Goal: Task Accomplishment & Management: Use online tool/utility

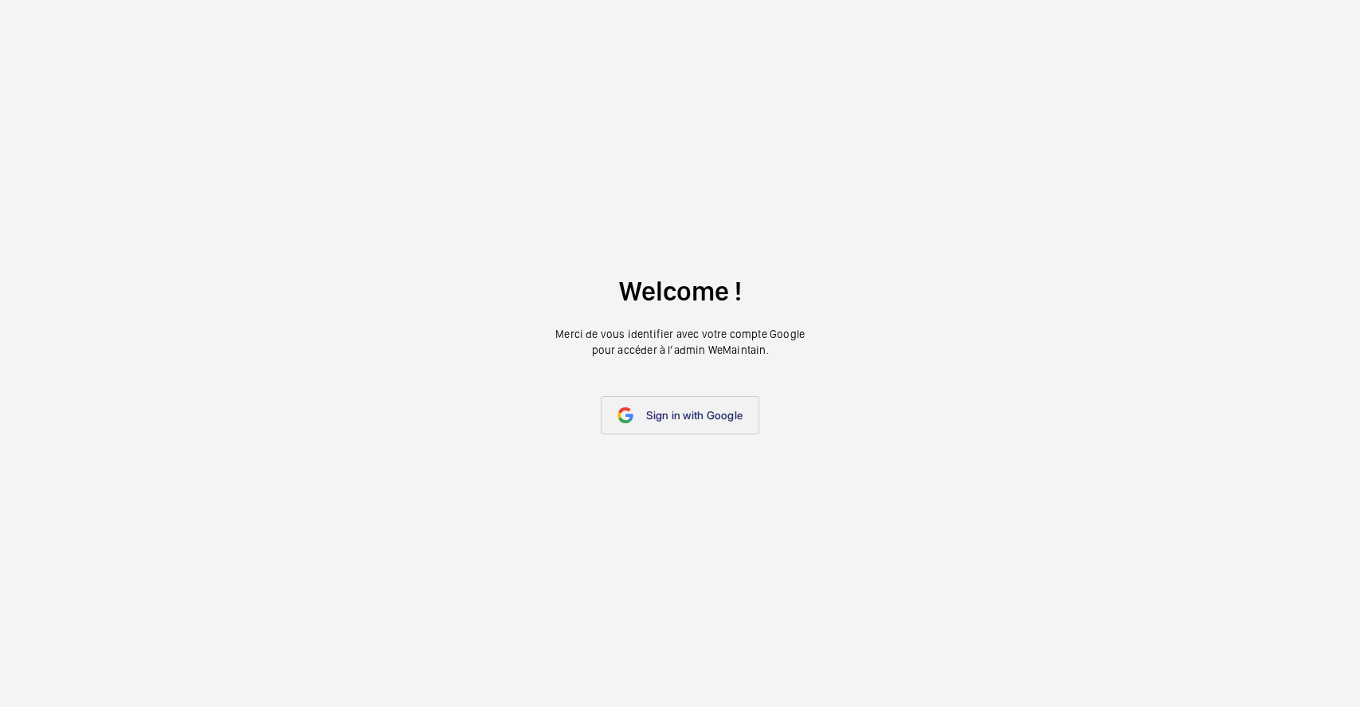
click at [688, 418] on span "Sign in with Google" at bounding box center [694, 415] width 96 height 13
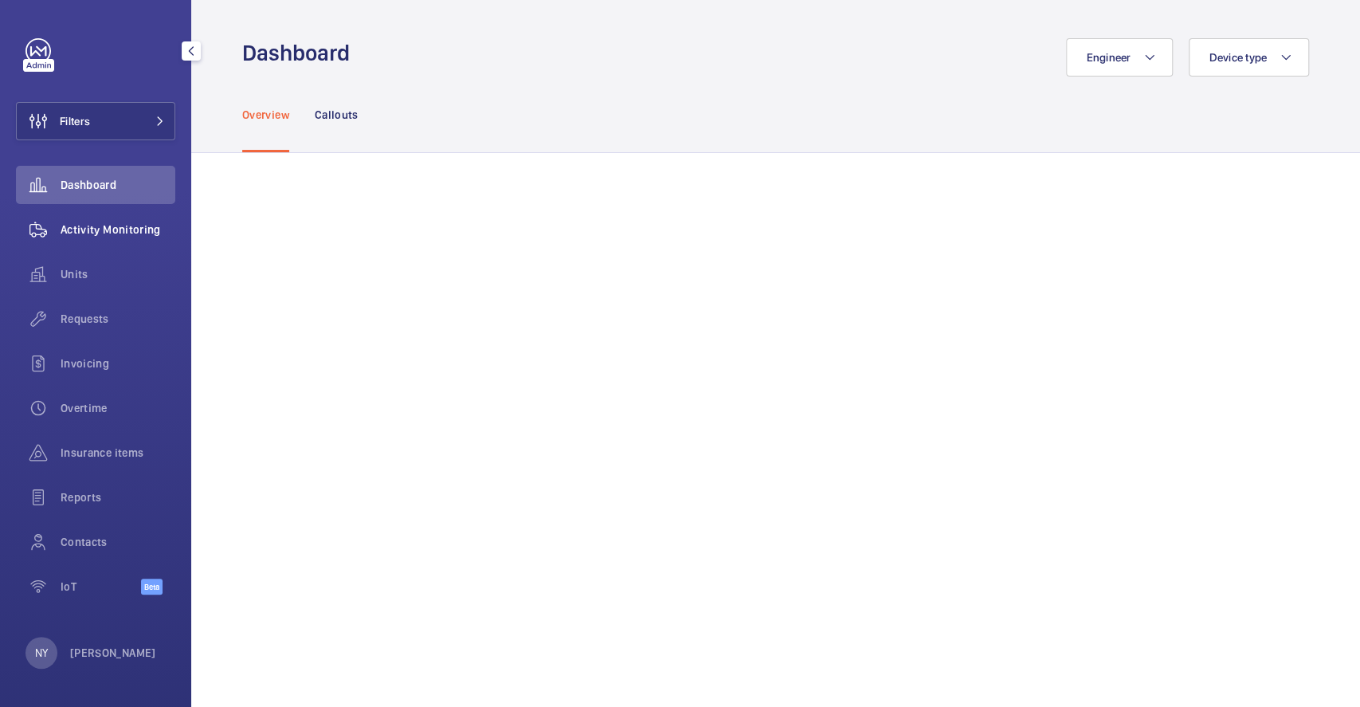
click at [108, 219] on div "Activity Monitoring" at bounding box center [95, 229] width 159 height 38
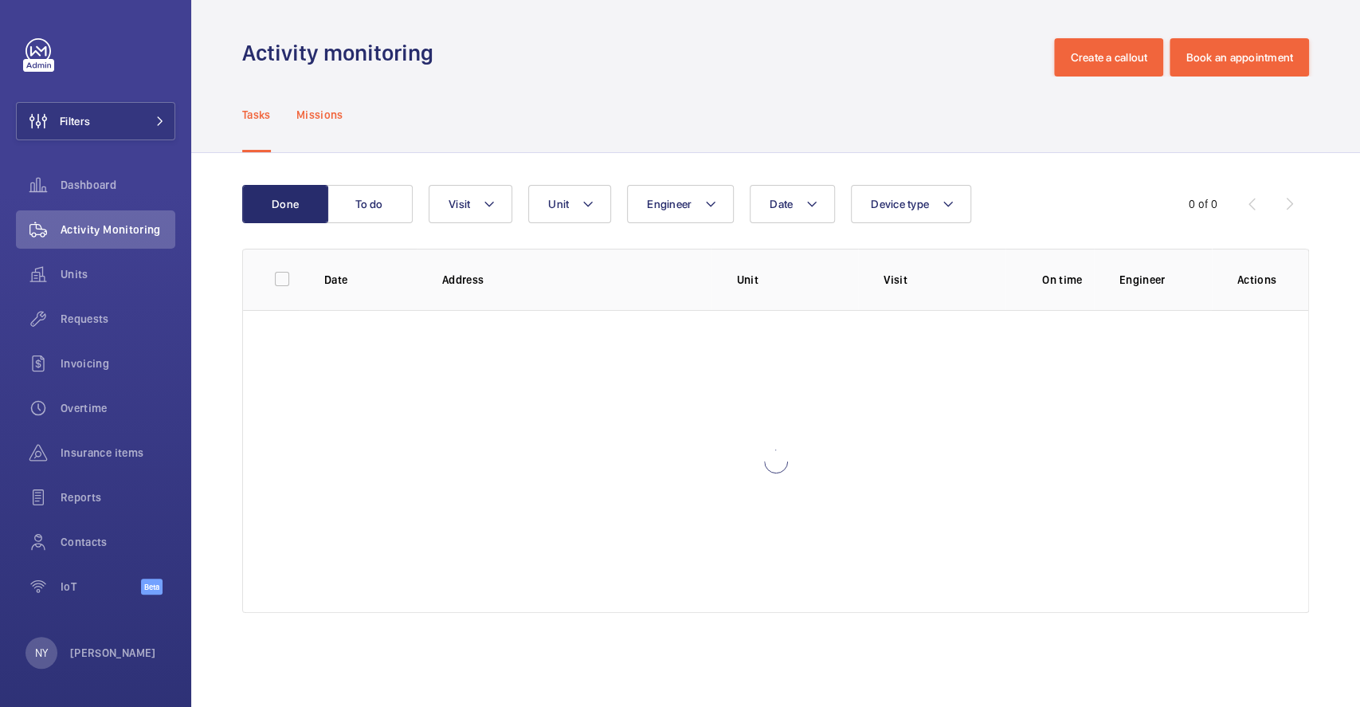
click at [316, 112] on p "Missions" at bounding box center [319, 115] width 47 height 16
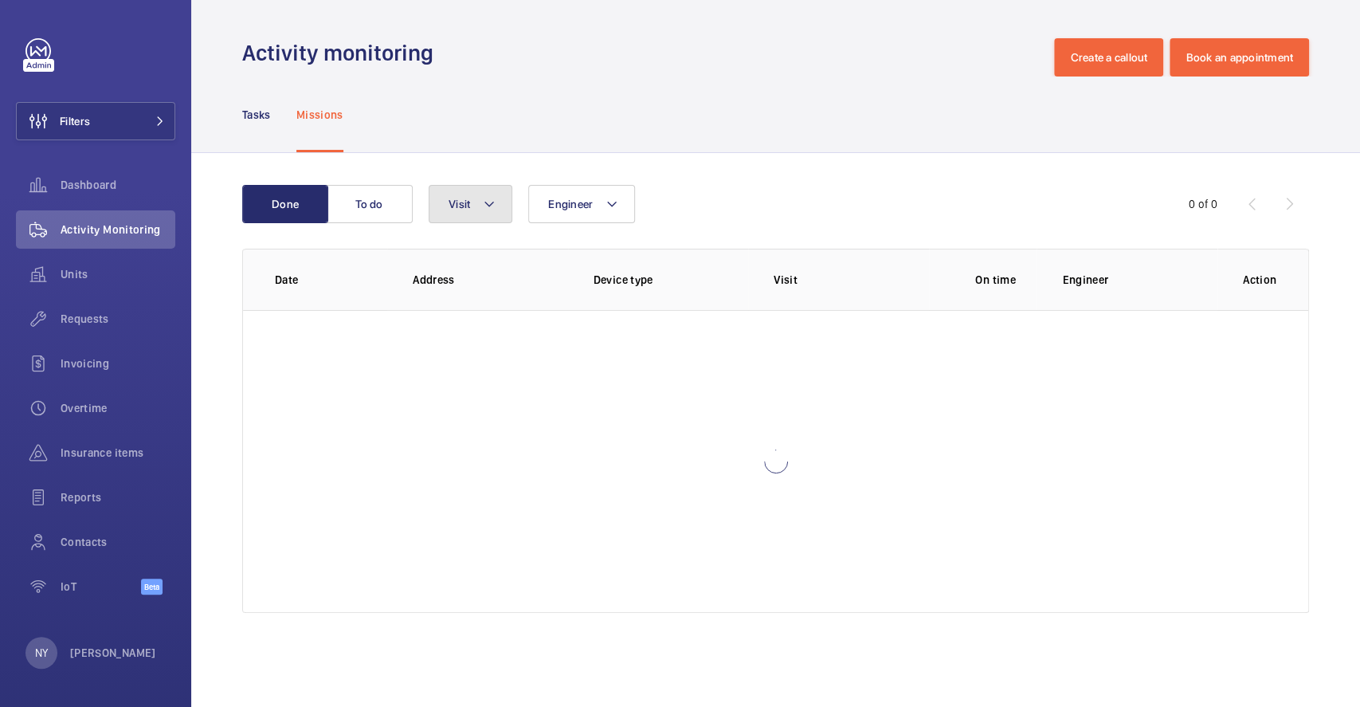
click at [492, 207] on mat-icon at bounding box center [489, 203] width 13 height 19
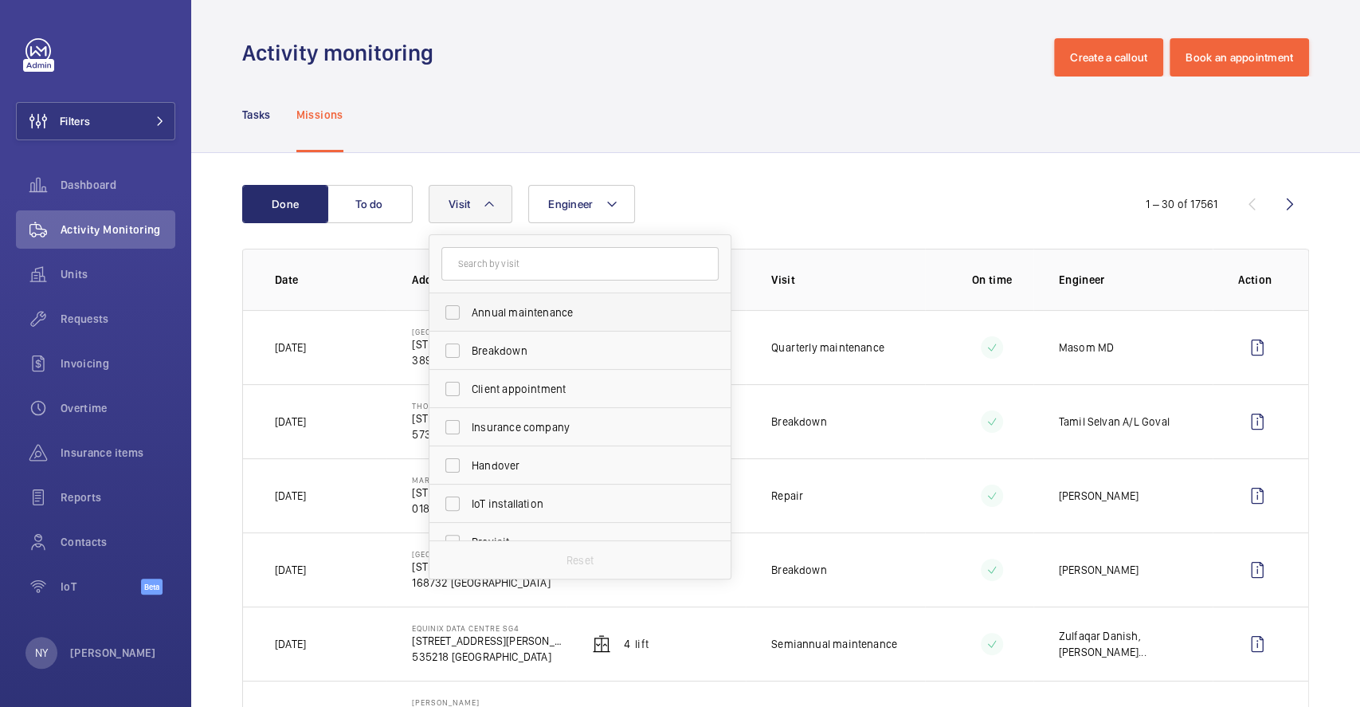
click at [506, 313] on span "Annual maintenance" at bounding box center [581, 312] width 219 height 16
click at [469, 313] on input "Annual maintenance" at bounding box center [453, 312] width 32 height 32
checkbox input "true"
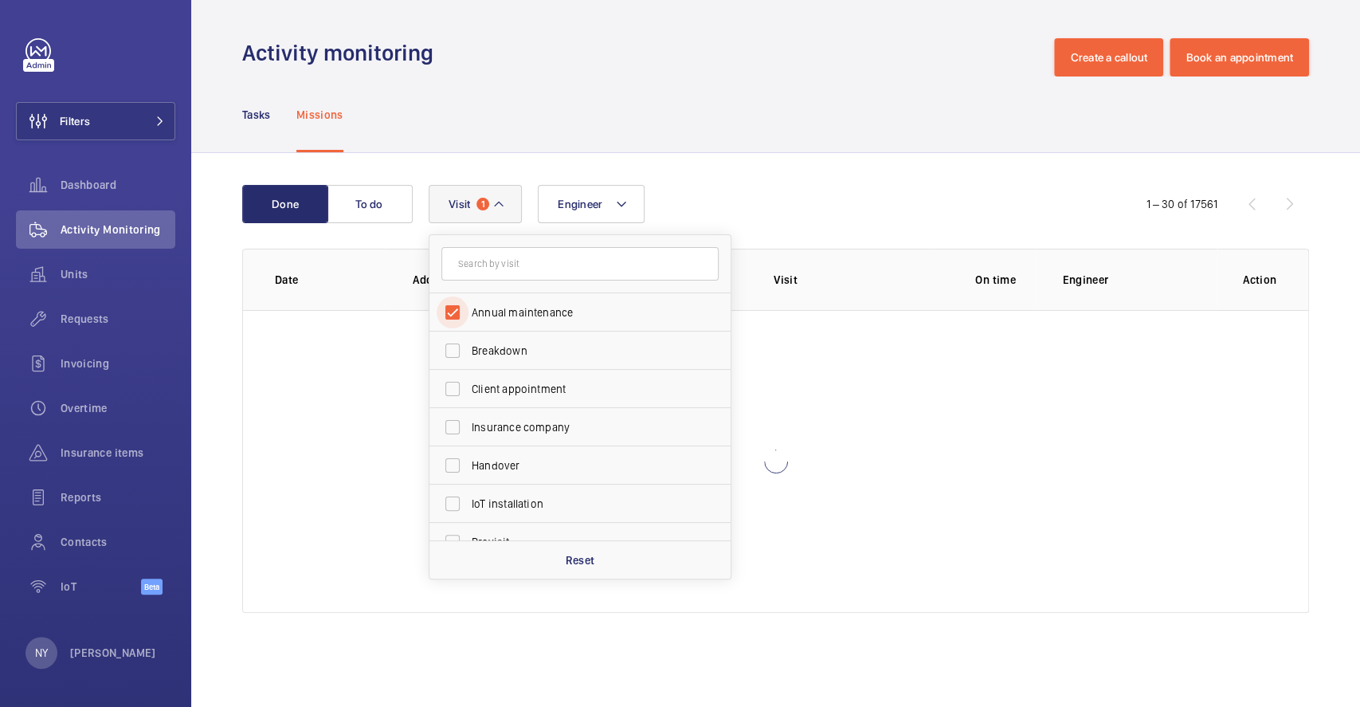
scroll to position [249, 0]
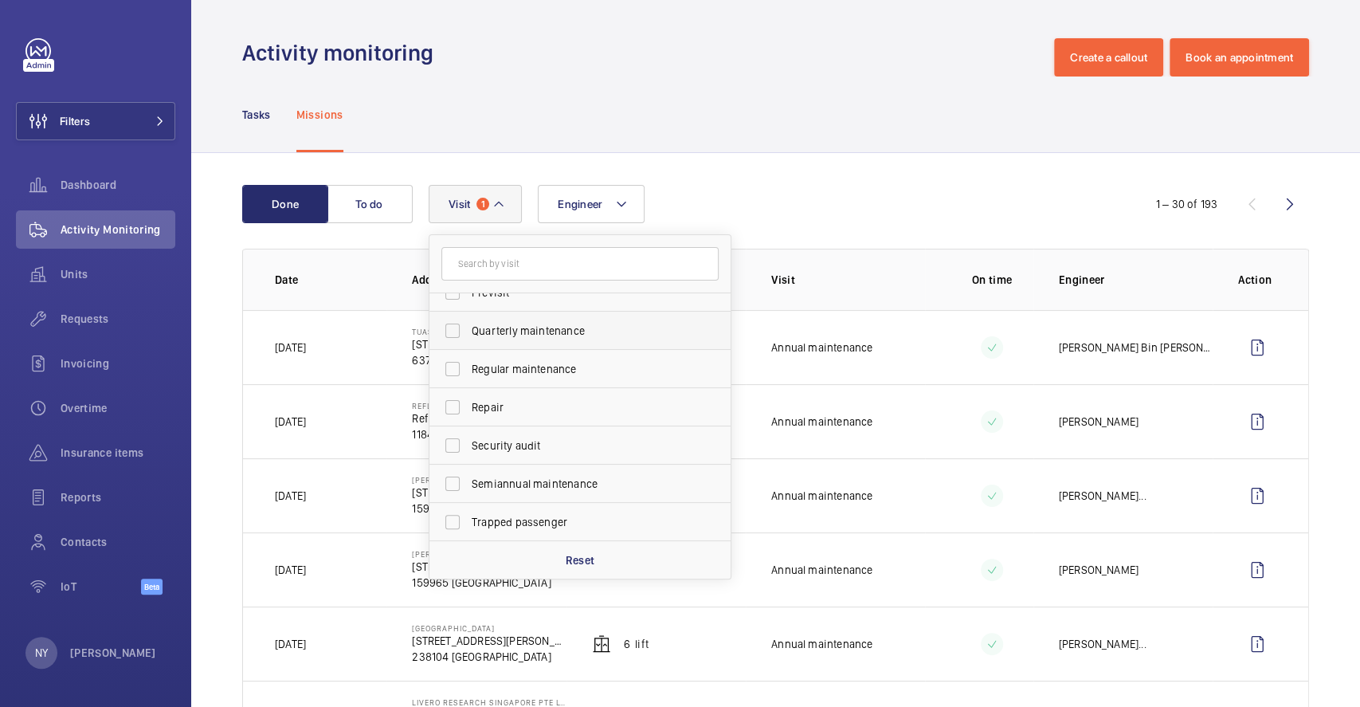
click at [525, 338] on label "Quarterly maintenance" at bounding box center [567, 331] width 277 height 38
click at [469, 338] on input "Quarterly maintenance" at bounding box center [453, 331] width 32 height 32
checkbox input "true"
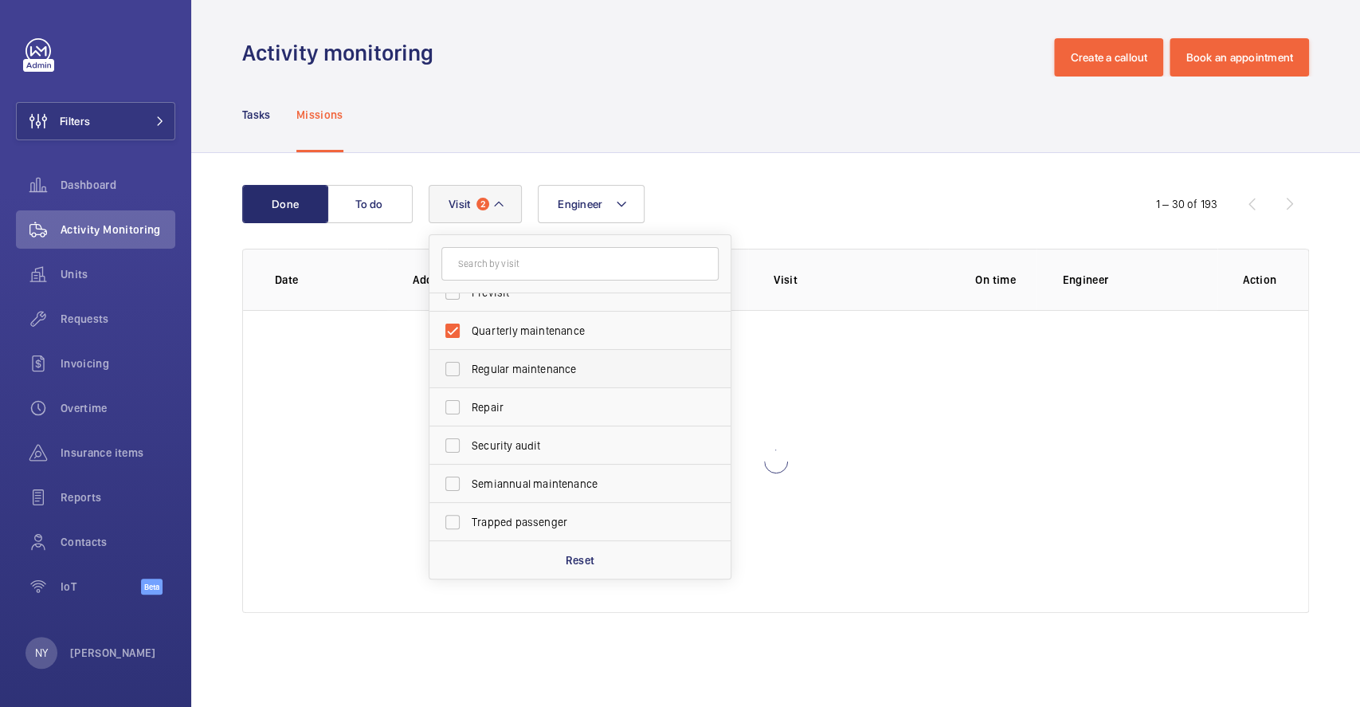
click at [535, 373] on span "Regular maintenance" at bounding box center [581, 369] width 219 height 16
click at [469, 373] on input "Regular maintenance" at bounding box center [453, 369] width 32 height 32
checkbox input "true"
click at [567, 488] on span "Semiannual maintenance" at bounding box center [581, 484] width 219 height 16
click at [469, 488] on input "Semiannual maintenance" at bounding box center [453, 484] width 32 height 32
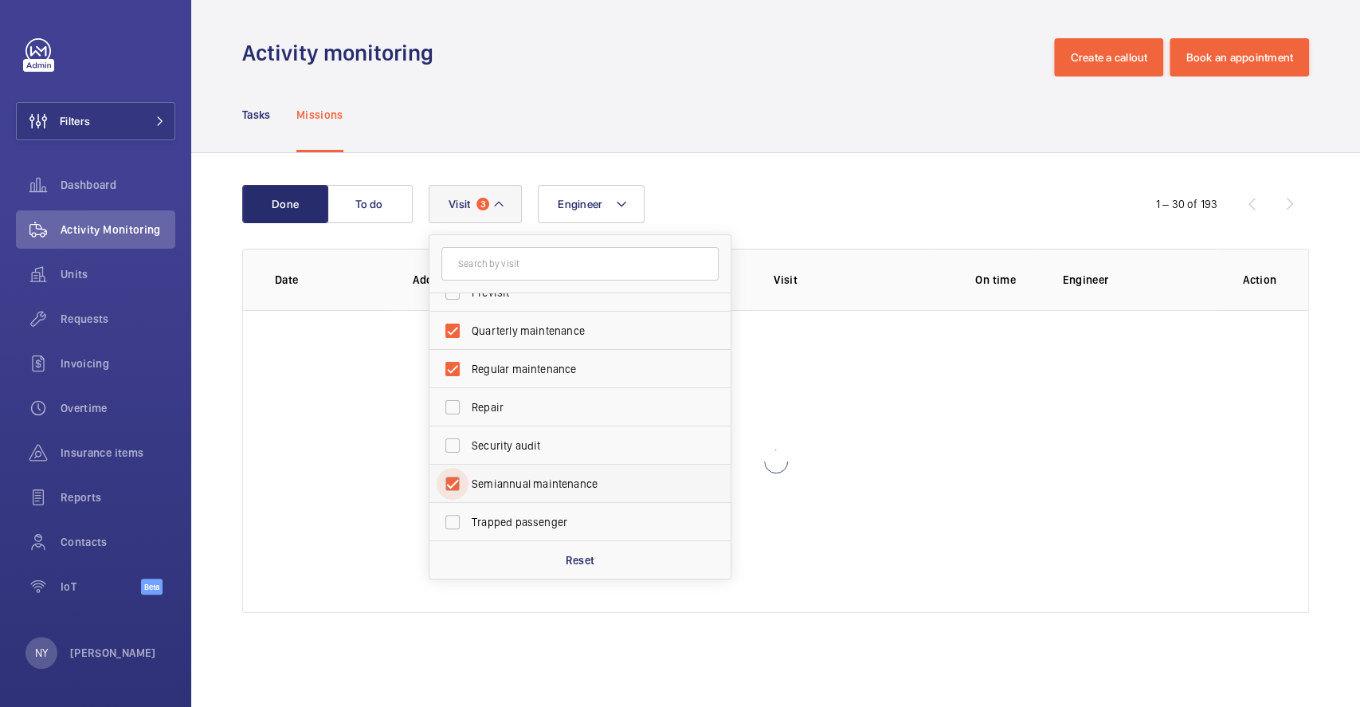
checkbox input "true"
click at [690, 108] on div "Tasks Missions" at bounding box center [775, 114] width 1067 height 76
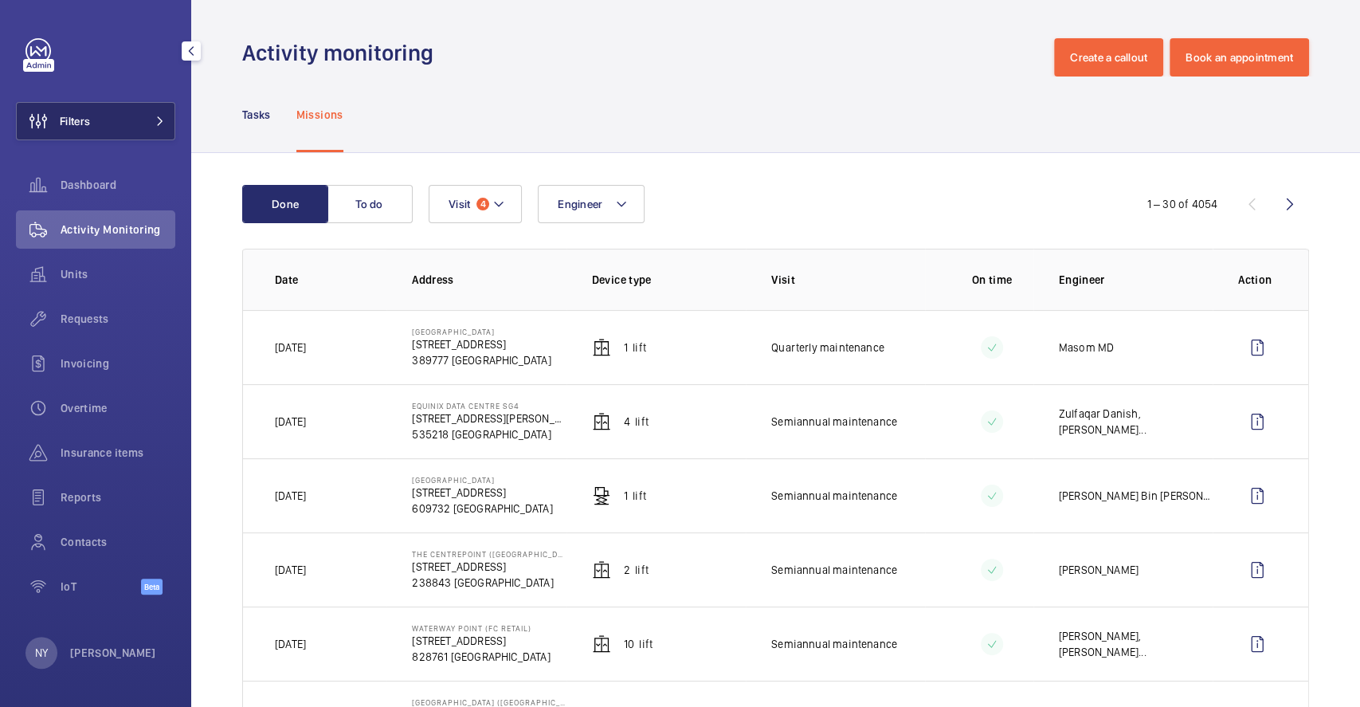
click at [140, 120] on button "Filters" at bounding box center [95, 121] width 159 height 38
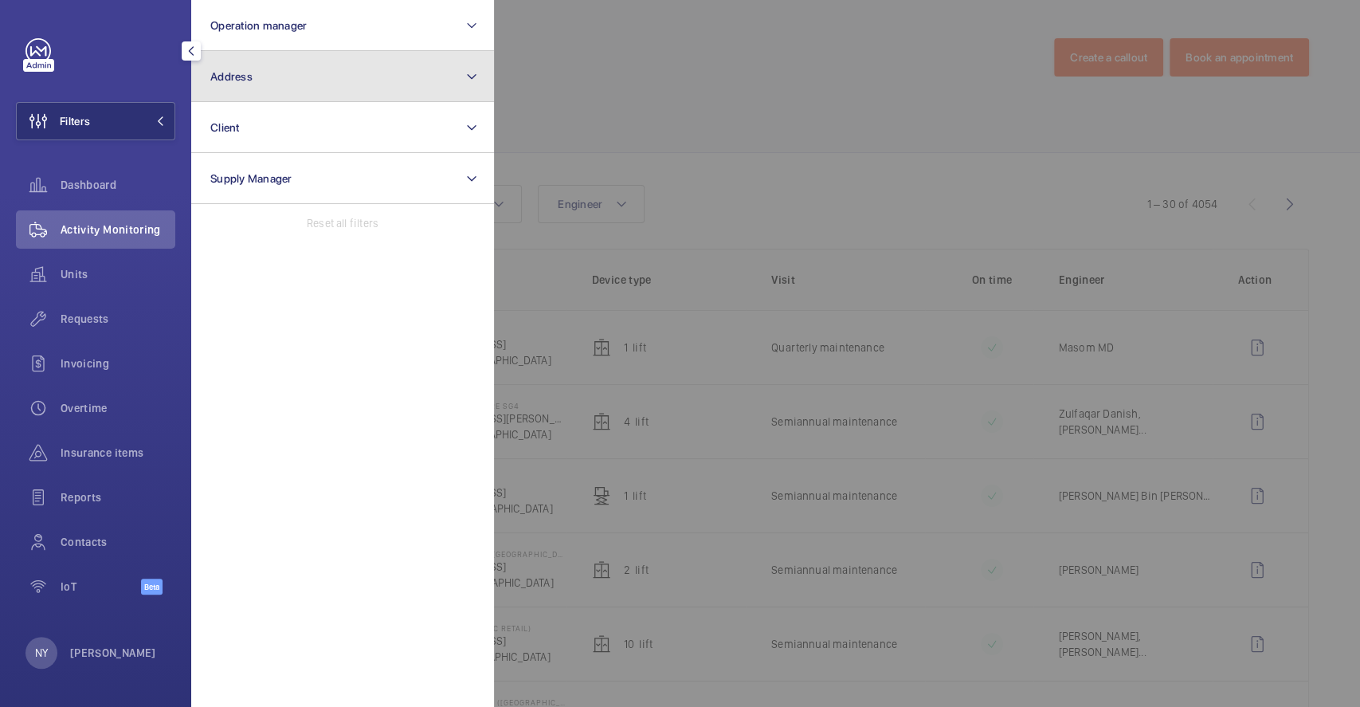
click at [306, 85] on button "Address" at bounding box center [342, 76] width 303 height 51
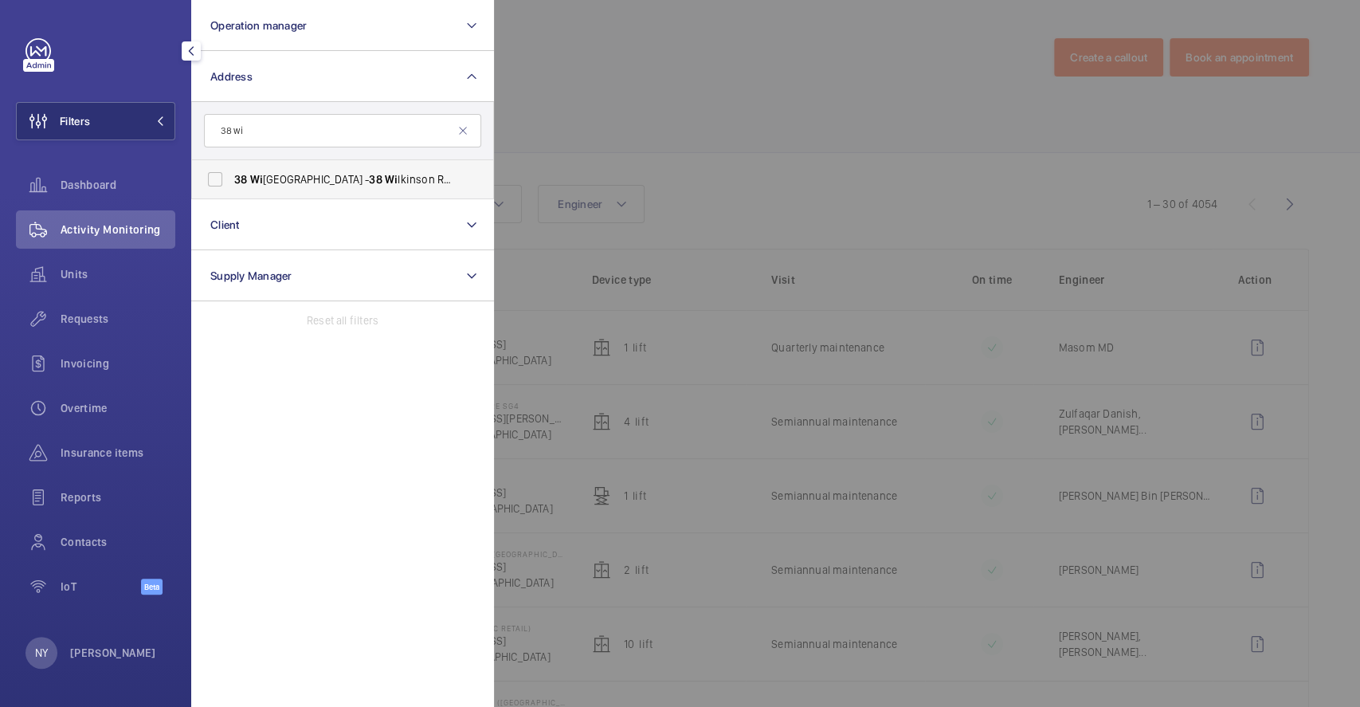
type input "38 wi"
click at [297, 186] on span "[STREET_ADDRESS] -" at bounding box center [343, 179] width 219 height 16
click at [231, 186] on input "[STREET_ADDRESS] -" at bounding box center [215, 179] width 32 height 32
checkbox input "true"
click at [878, 93] on div at bounding box center [1174, 353] width 1360 height 707
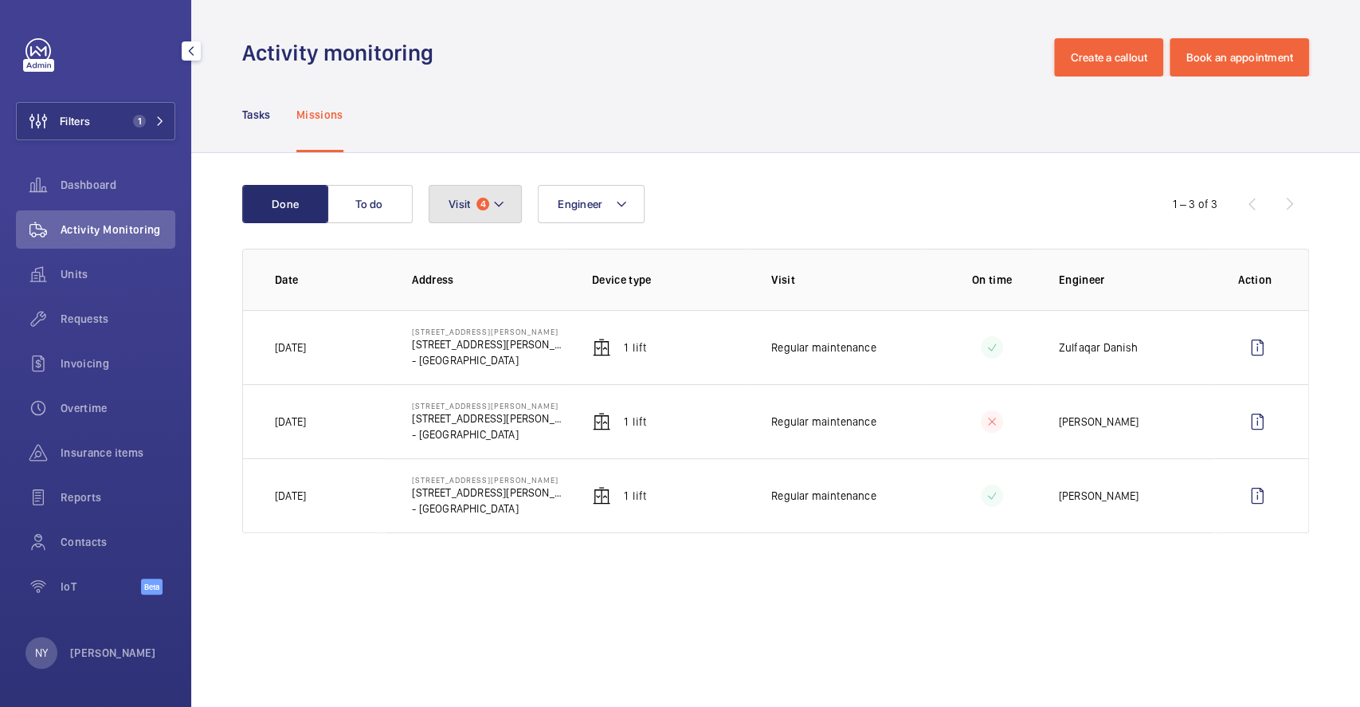
click at [484, 190] on button "Visit 4" at bounding box center [475, 204] width 93 height 38
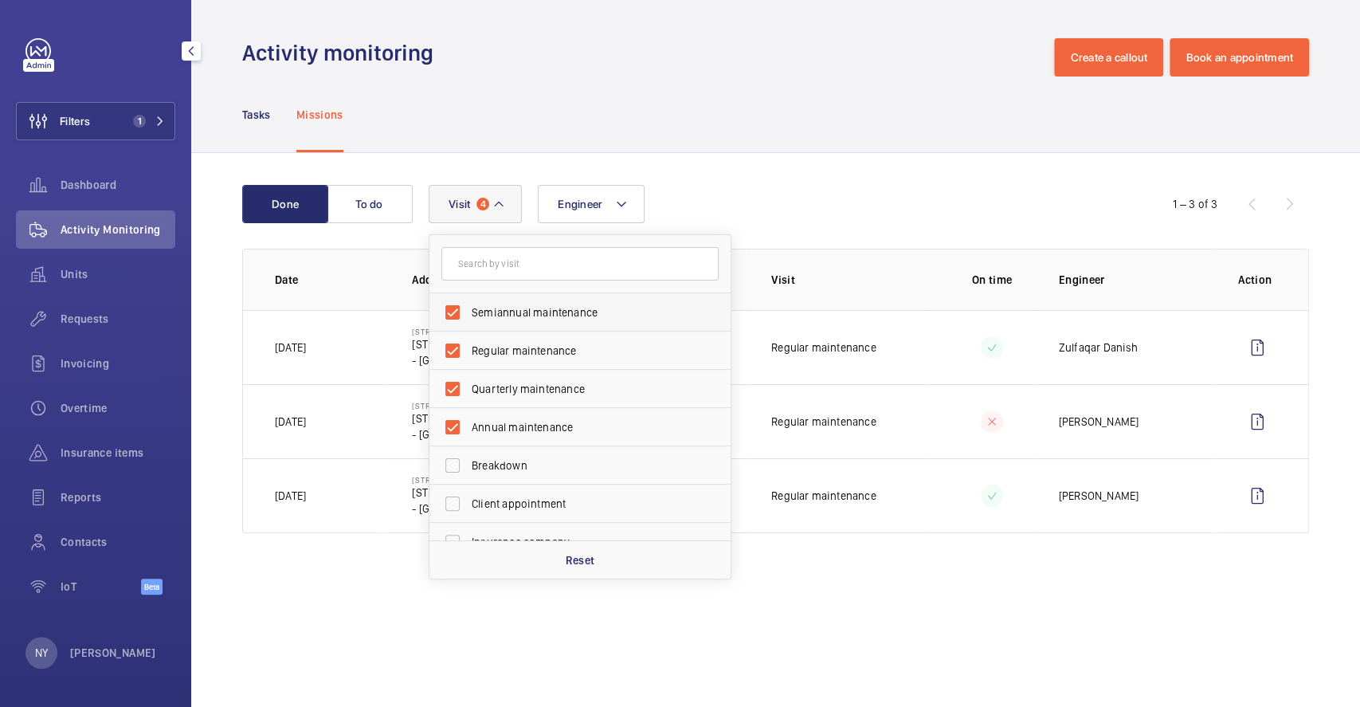
click at [523, 319] on span "Semiannual maintenance" at bounding box center [581, 312] width 219 height 16
click at [469, 319] on input "Semiannual maintenance" at bounding box center [453, 312] width 32 height 32
checkbox input "false"
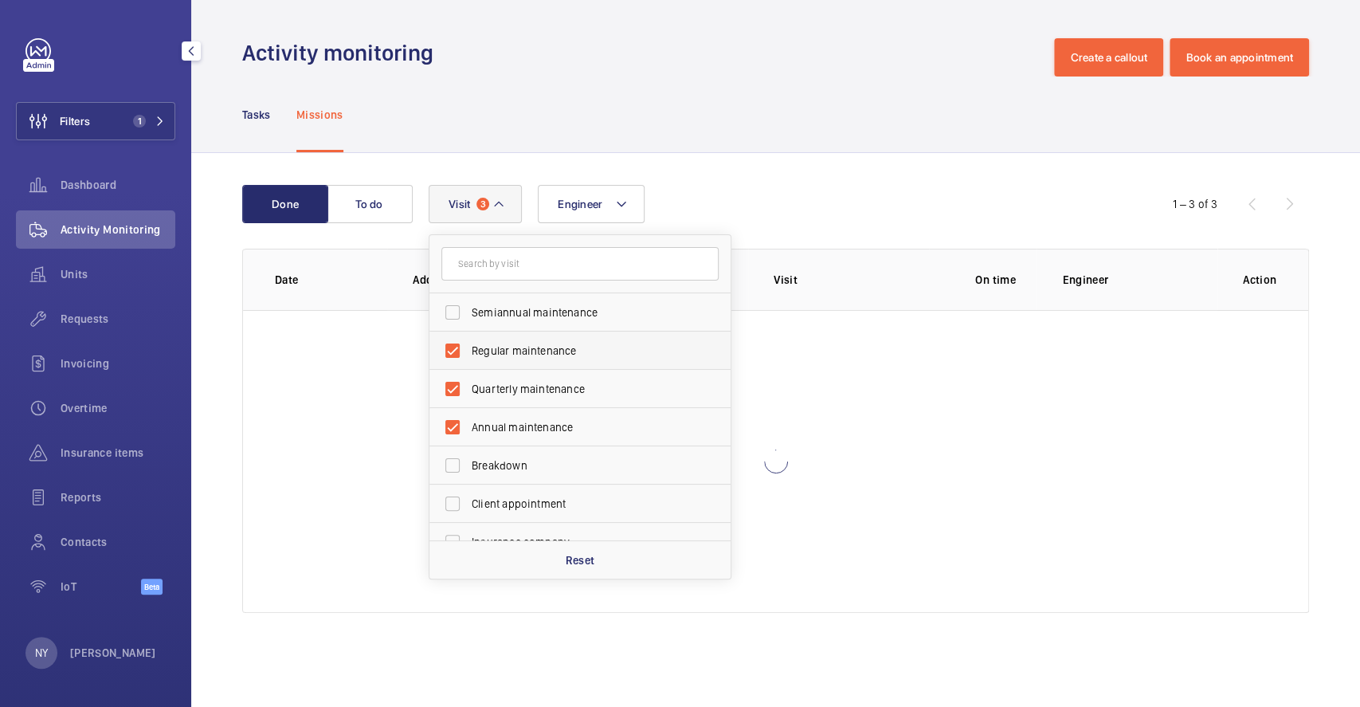
click at [530, 347] on span "Regular maintenance" at bounding box center [581, 351] width 219 height 16
click at [469, 347] on input "Regular maintenance" at bounding box center [453, 351] width 32 height 32
checkbox input "false"
click at [537, 404] on label "Quarterly maintenance" at bounding box center [567, 389] width 277 height 38
click at [469, 404] on input "Quarterly maintenance" at bounding box center [453, 389] width 32 height 32
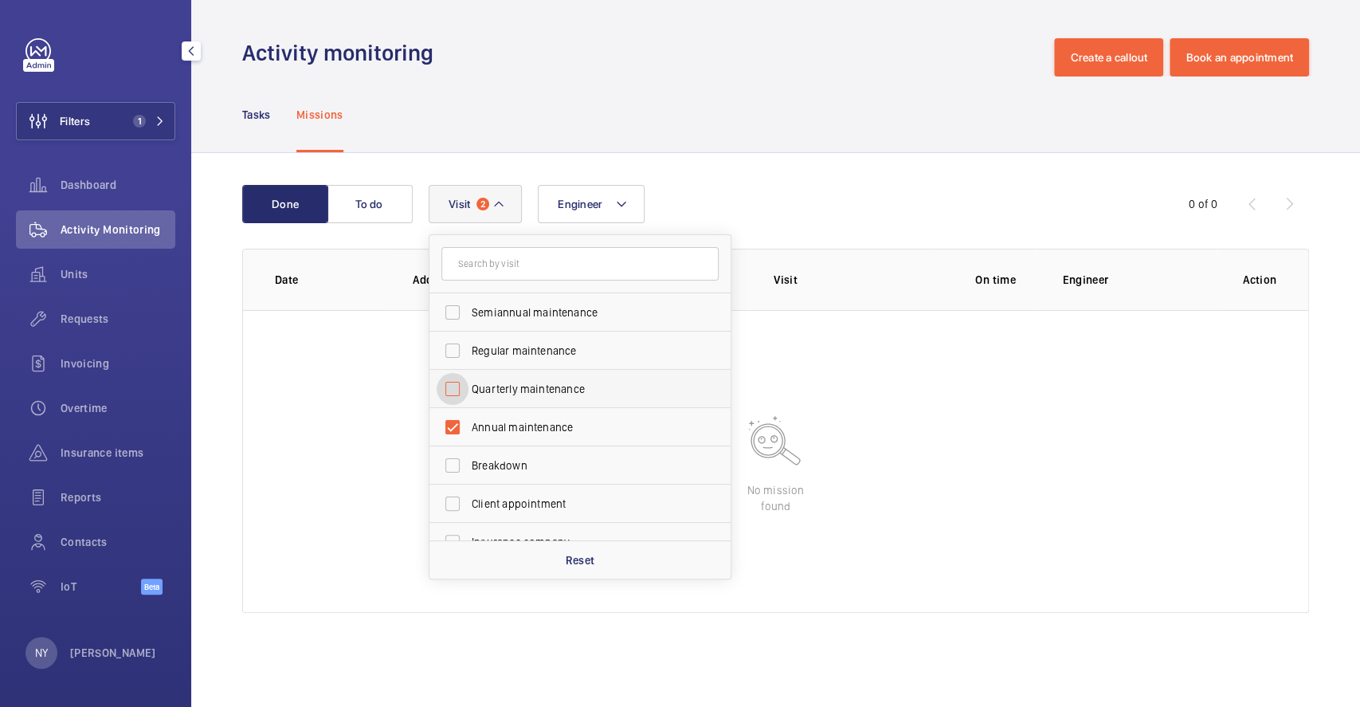
checkbox input "false"
click at [537, 442] on label "Annual maintenance" at bounding box center [567, 427] width 277 height 38
click at [469, 442] on input "Annual maintenance" at bounding box center [453, 427] width 32 height 32
checkbox input "false"
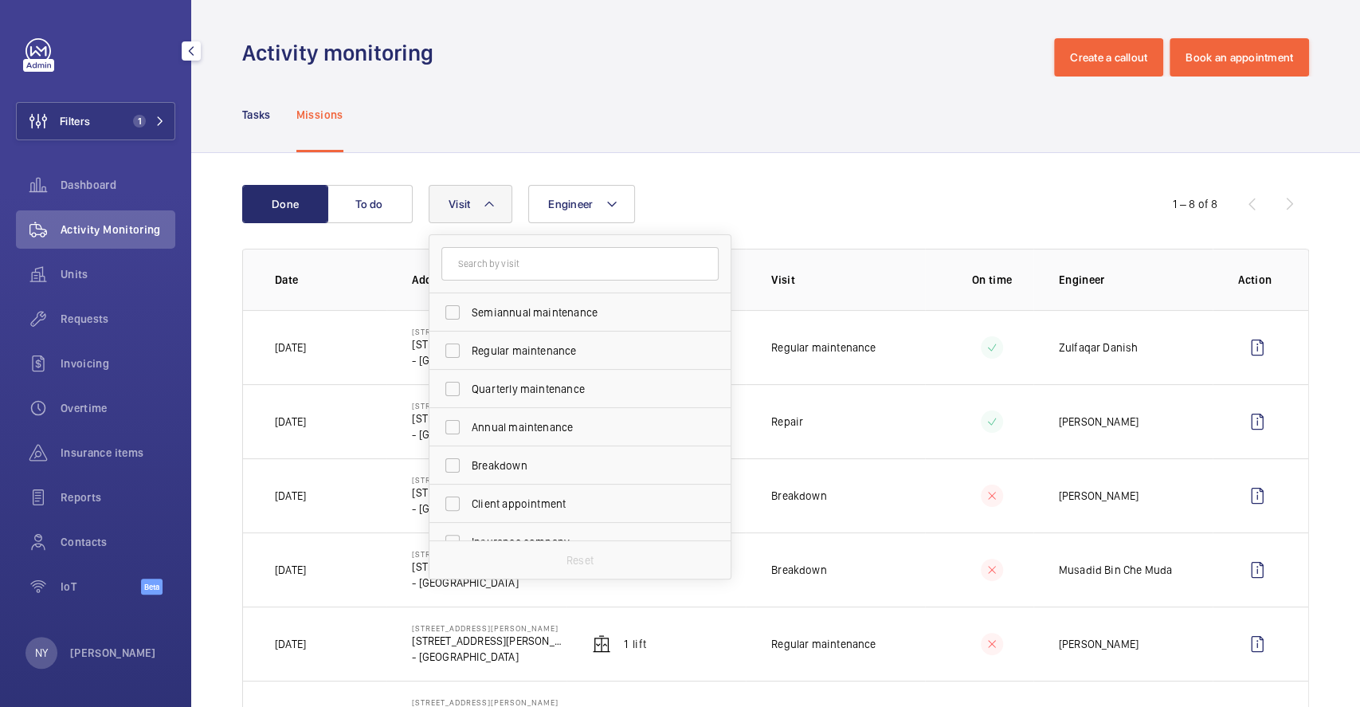
click at [823, 173] on div "Done To do Engineer Visit Semiannual maintenance Regular maintenance Quarterly …" at bounding box center [775, 547] width 1169 height 789
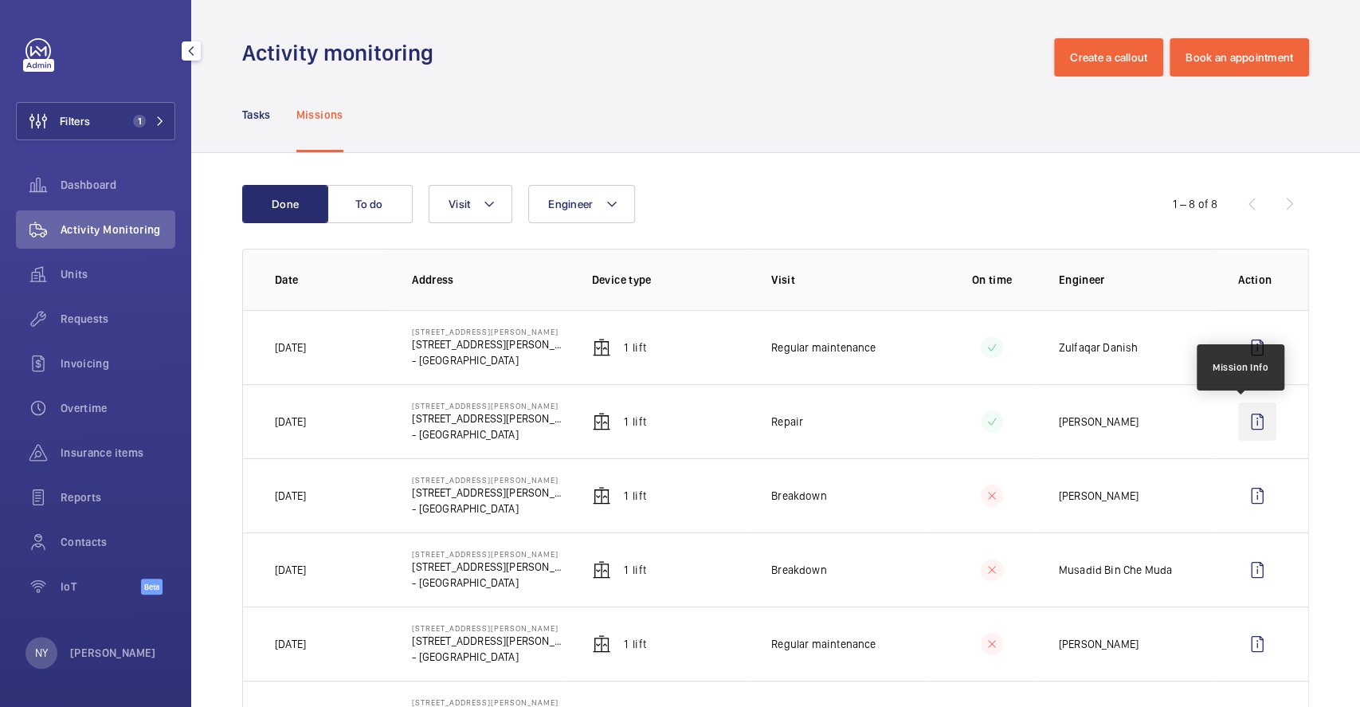
click at [1238, 415] on wm-front-icon-button at bounding box center [1257, 421] width 38 height 38
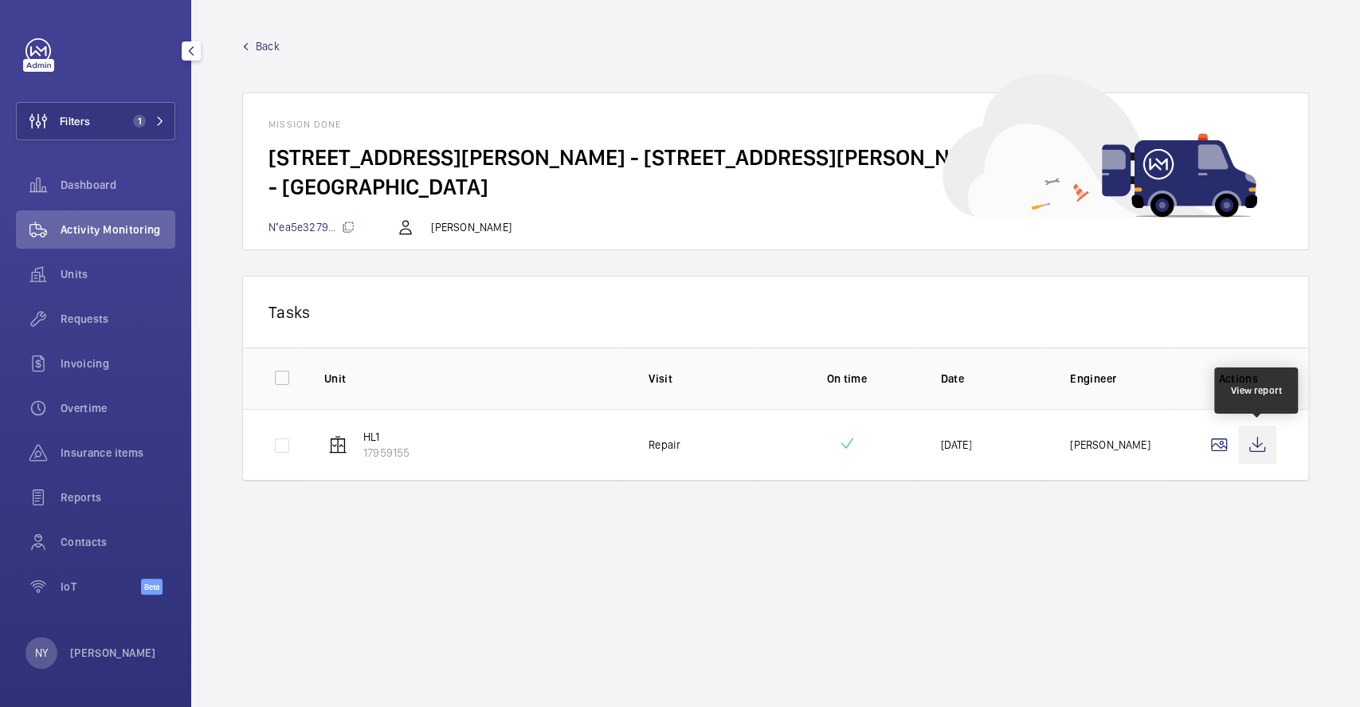
click at [1256, 451] on wm-front-icon-button at bounding box center [1257, 444] width 38 height 38
click at [252, 51] on link "Back" at bounding box center [775, 46] width 1067 height 16
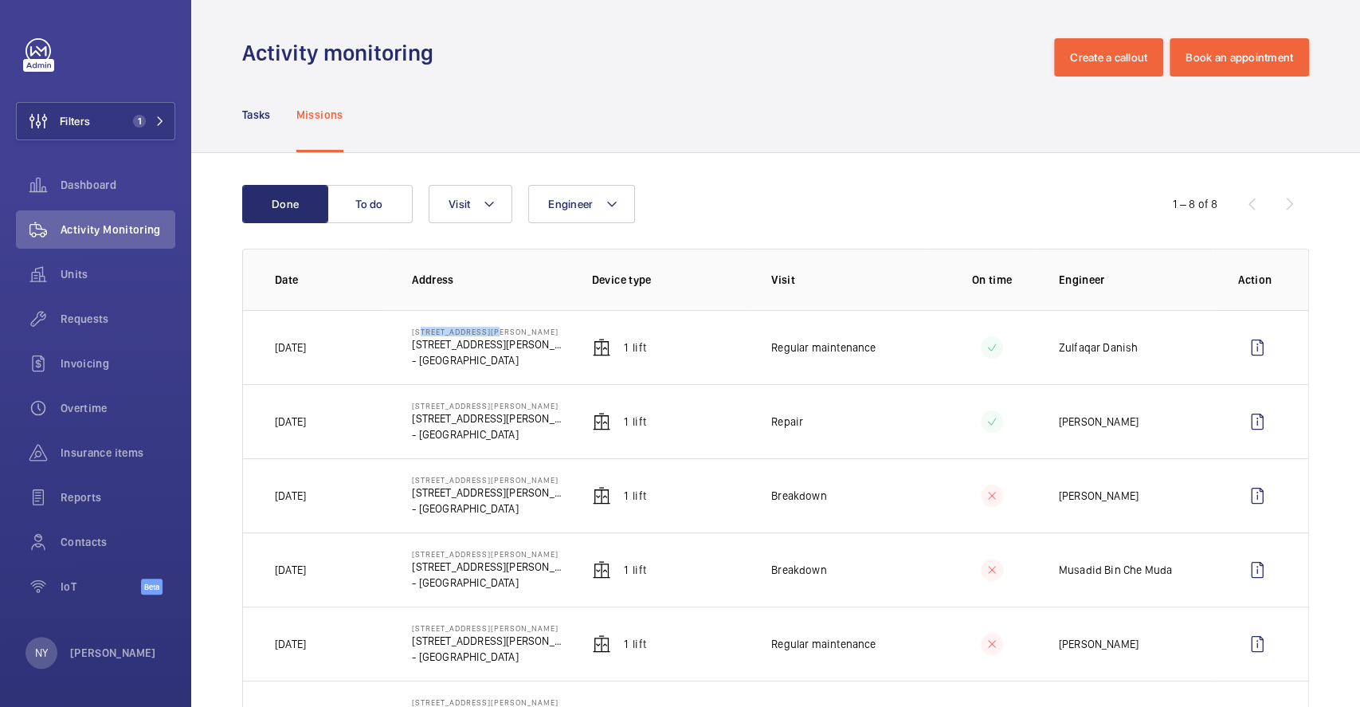
drag, startPoint x: 414, startPoint y: 334, endPoint x: 493, endPoint y: 335, distance: 79.7
click at [493, 335] on td "[STREET_ADDRESS][GEOGRAPHIC_DATA][PERSON_NAME][STREET_ADDRESS][PERSON_NAME]" at bounding box center [475, 347] width 179 height 74
click at [504, 389] on td "[STREET_ADDRESS][GEOGRAPHIC_DATA][PERSON_NAME][STREET_ADDRESS][PERSON_NAME]" at bounding box center [475, 421] width 179 height 74
drag, startPoint x: 407, startPoint y: 329, endPoint x: 491, endPoint y: 329, distance: 83.7
click at [491, 329] on td "[STREET_ADDRESS][GEOGRAPHIC_DATA][PERSON_NAME][STREET_ADDRESS][PERSON_NAME]" at bounding box center [475, 347] width 179 height 74
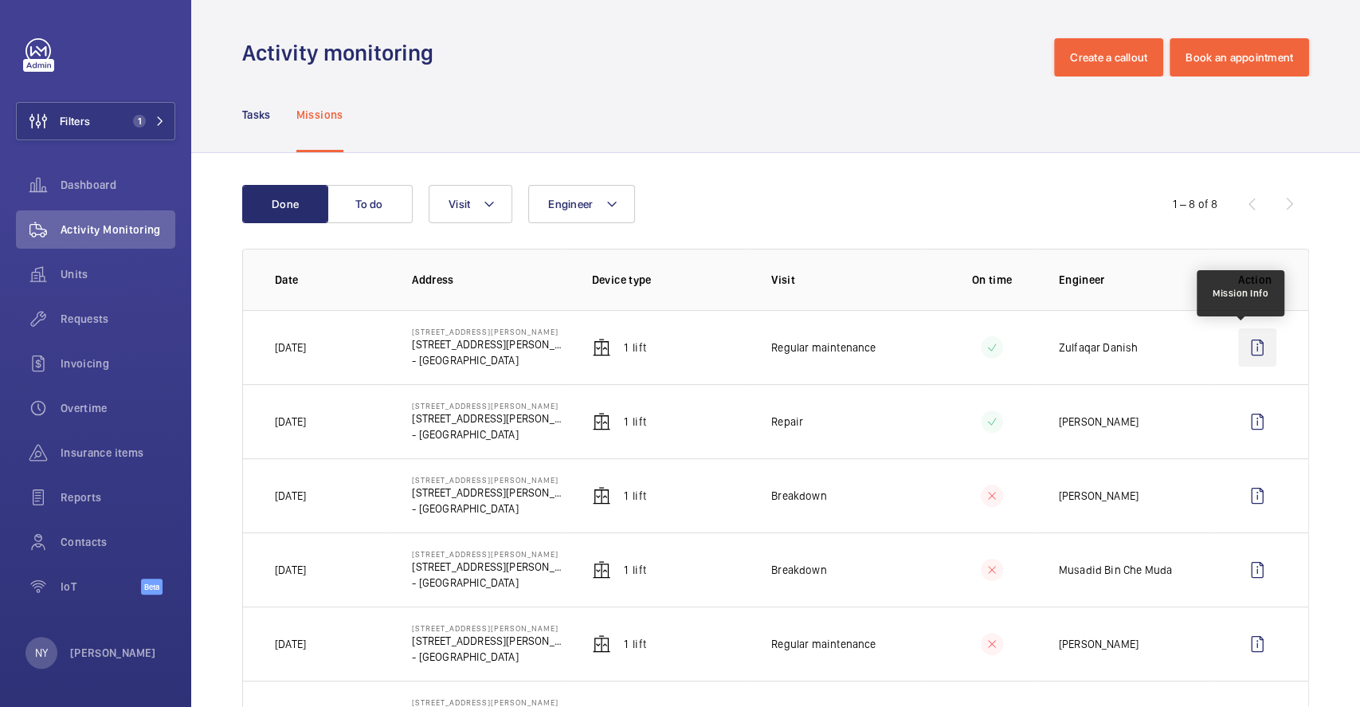
click at [1238, 341] on wm-front-icon-button at bounding box center [1257, 347] width 38 height 38
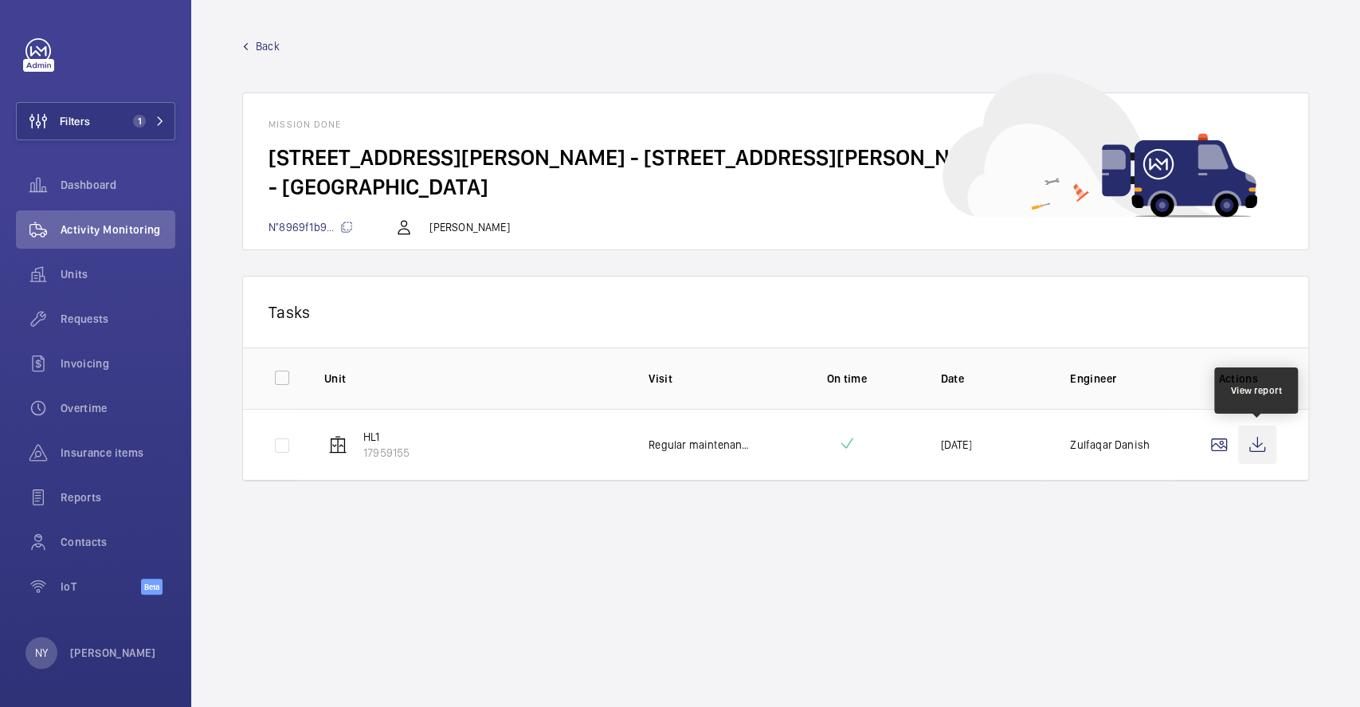
click at [1263, 445] on wm-front-icon-button at bounding box center [1257, 444] width 38 height 38
click at [262, 60] on div "Back Mission done [STREET_ADDRESS][PERSON_NAME][PERSON_NAME]... Raman Erusappan" at bounding box center [775, 144] width 1067 height 212
click at [263, 53] on span "Back" at bounding box center [268, 46] width 24 height 16
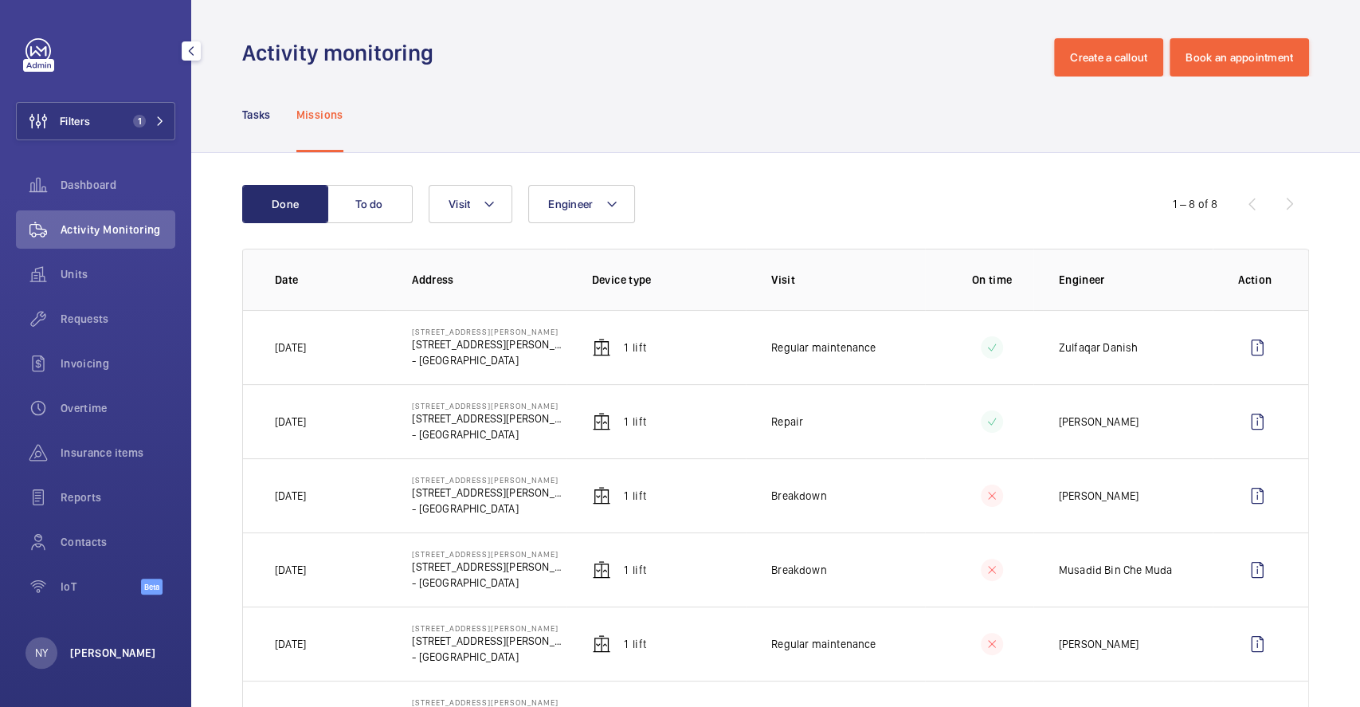
click at [106, 654] on p "[PERSON_NAME]" at bounding box center [113, 653] width 86 height 16
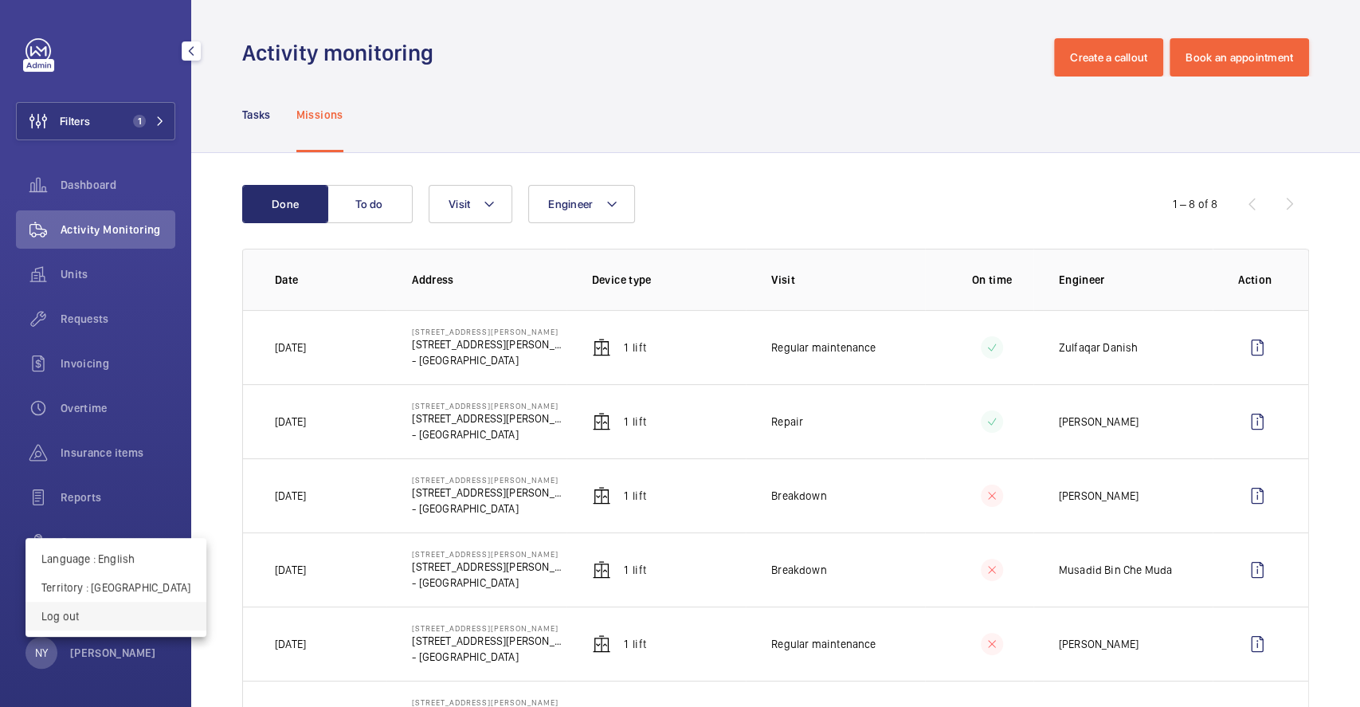
click at [127, 622] on p "Log out" at bounding box center [115, 616] width 149 height 16
